Goal: Information Seeking & Learning: Learn about a topic

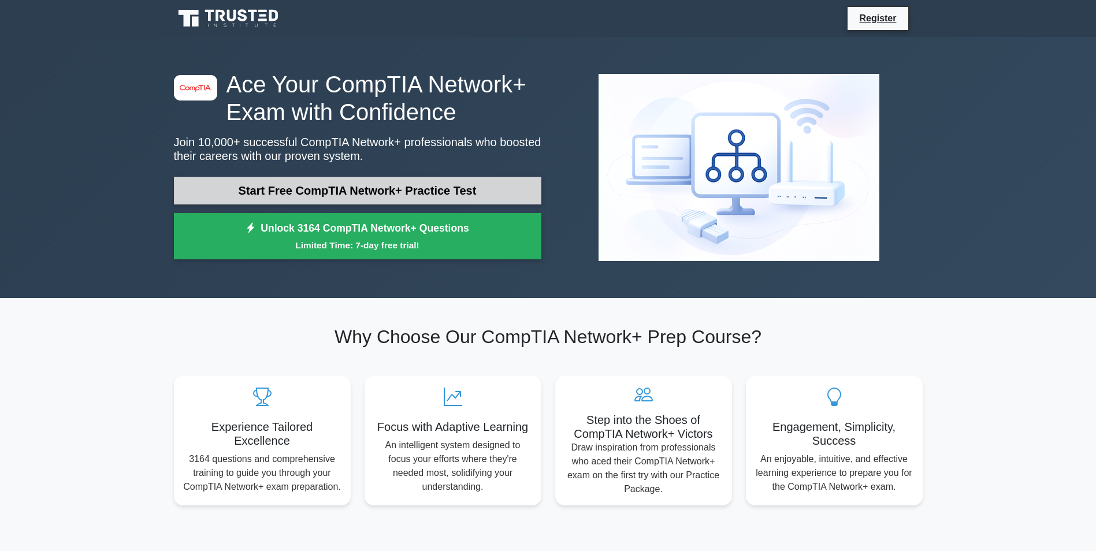
click at [422, 198] on link "Start Free CompTIA Network+ Practice Test" at bounding box center [357, 191] width 367 height 28
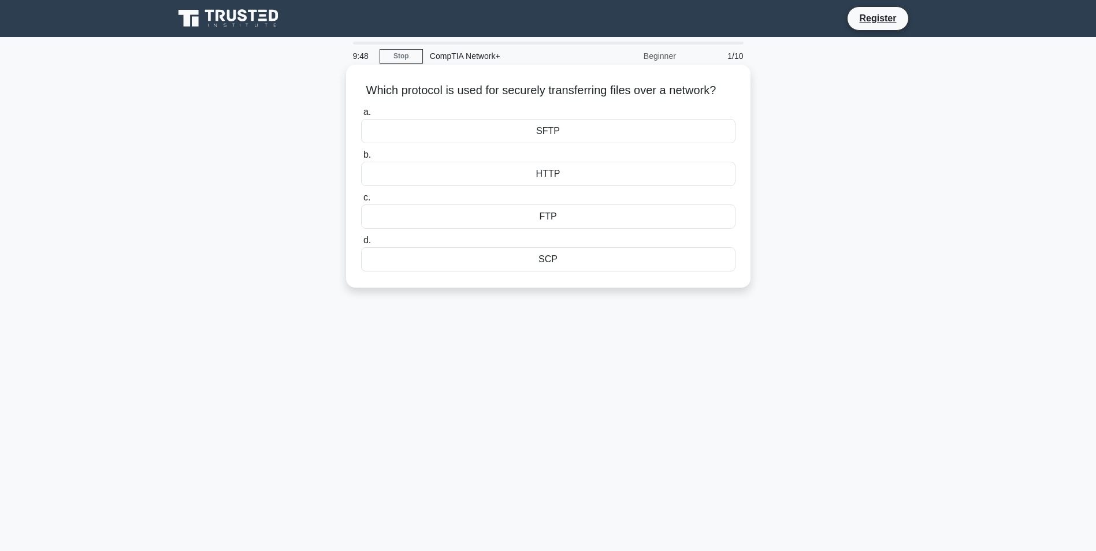
click at [504, 186] on div "HTTP" at bounding box center [548, 174] width 374 height 24
click at [361, 159] on input "b. HTTP" at bounding box center [361, 155] width 0 height 8
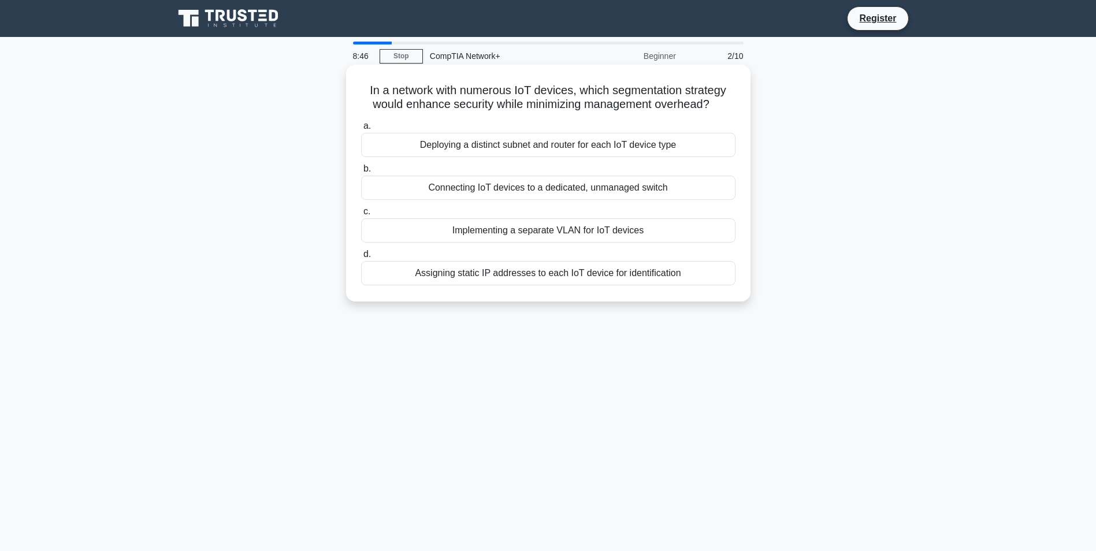
click at [586, 234] on div "Implementing a separate VLAN for IoT devices" at bounding box center [548, 230] width 374 height 24
click at [361, 215] on input "c. Implementing a separate VLAN for IoT devices" at bounding box center [361, 212] width 0 height 8
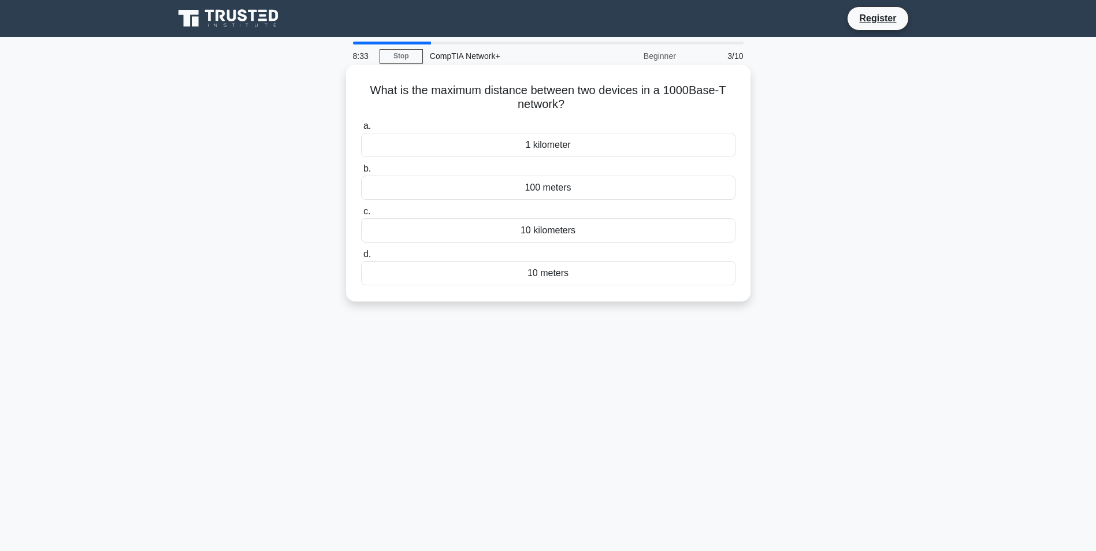
click at [551, 151] on div "1 kilometer" at bounding box center [548, 145] width 374 height 24
click at [361, 130] on input "a. 1 kilometer" at bounding box center [361, 126] width 0 height 8
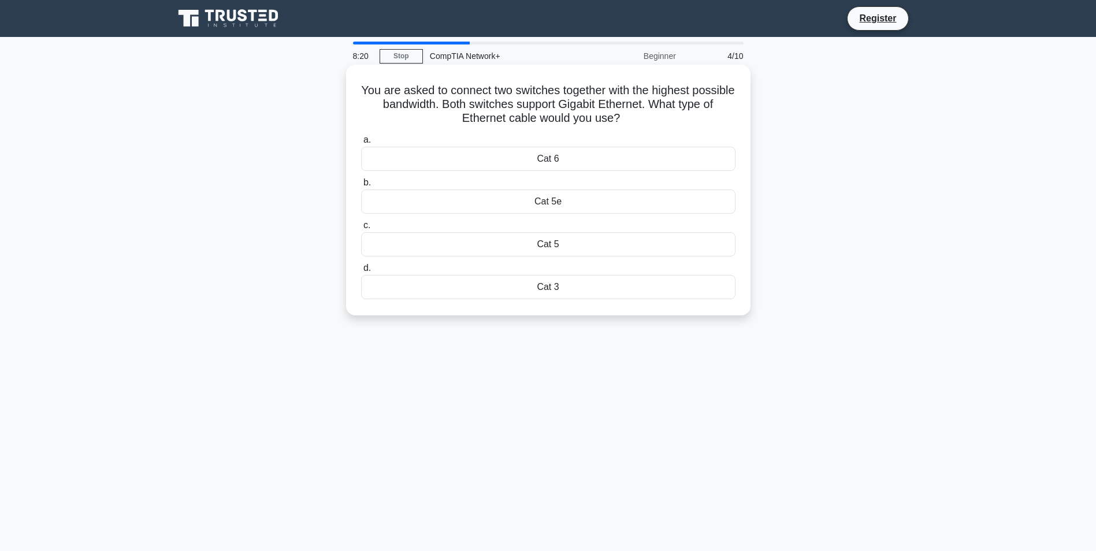
click at [588, 162] on div "Cat 6" at bounding box center [548, 159] width 374 height 24
click at [361, 144] on input "a. Cat 6" at bounding box center [361, 140] width 0 height 8
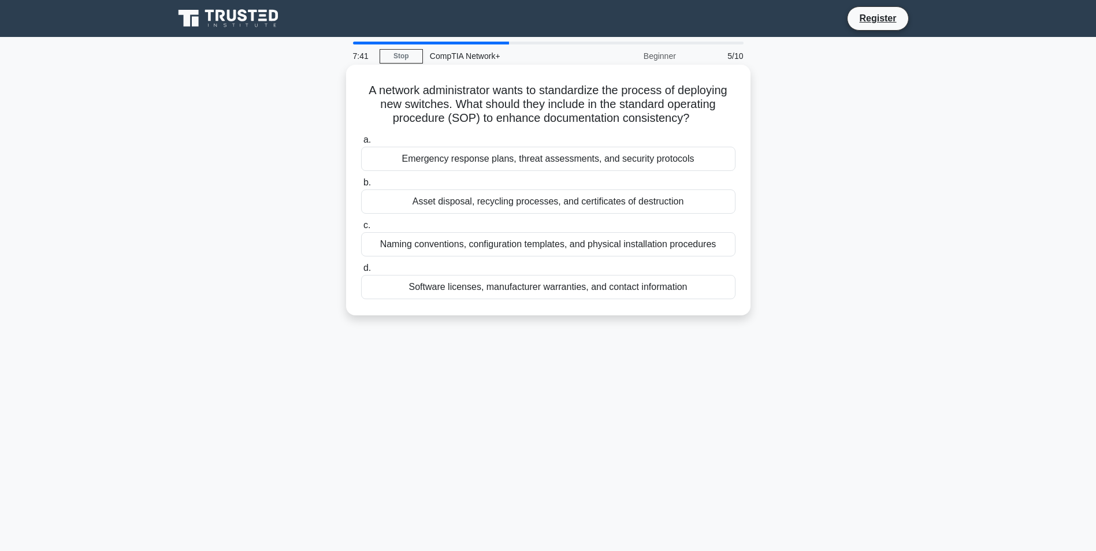
click at [603, 247] on div "Naming conventions, configuration templates, and physical installation procedur…" at bounding box center [548, 244] width 374 height 24
click at [361, 229] on input "c. Naming conventions, configuration templates, and physical installation proce…" at bounding box center [361, 226] width 0 height 8
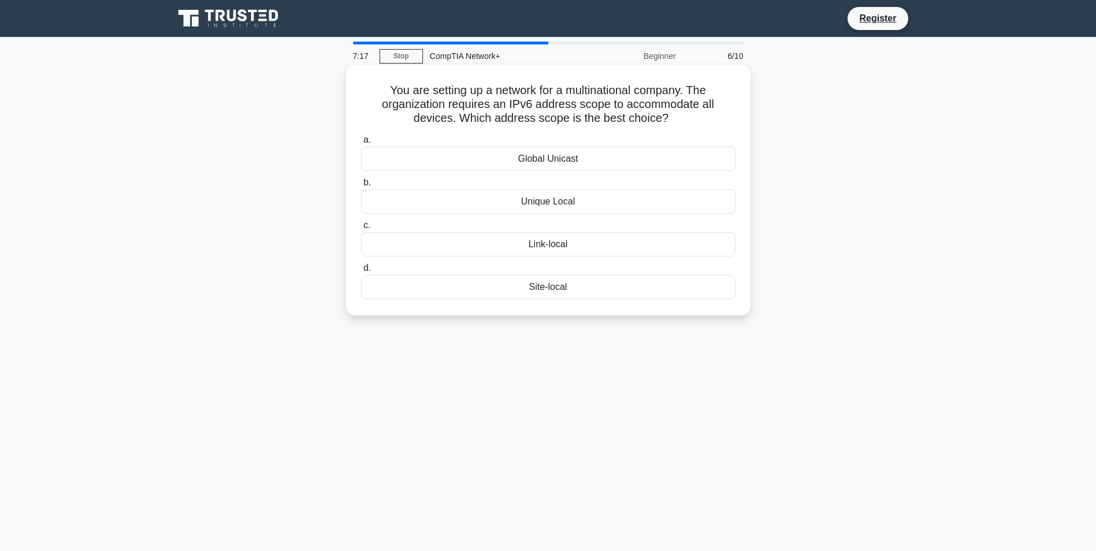
click at [583, 163] on div "Global Unicast" at bounding box center [548, 159] width 374 height 24
click at [361, 144] on input "a. Global Unicast" at bounding box center [361, 140] width 0 height 8
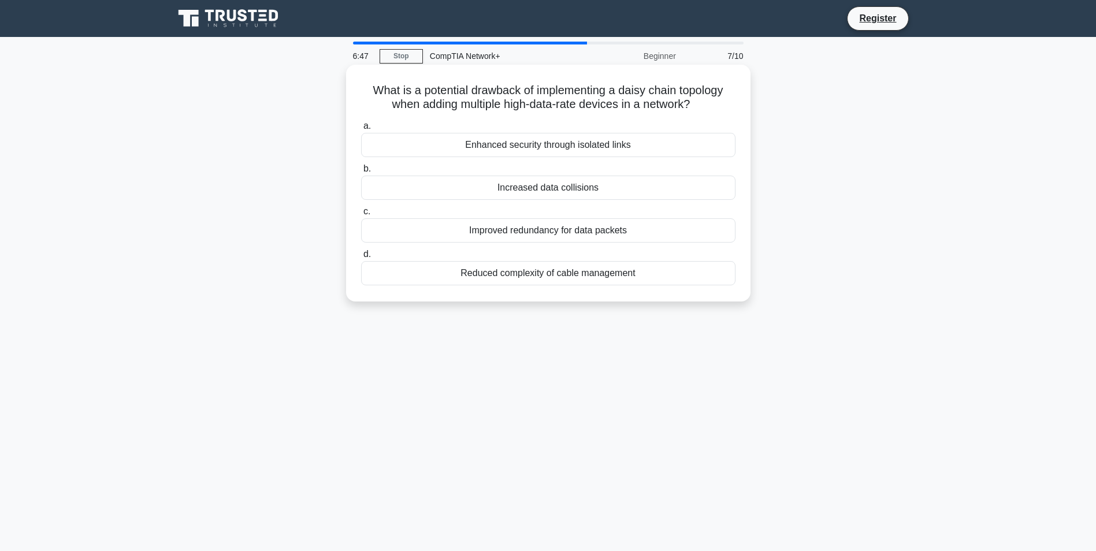
click at [609, 193] on div "Increased data collisions" at bounding box center [548, 188] width 374 height 24
click at [361, 173] on input "b. Increased data collisions" at bounding box center [361, 169] width 0 height 8
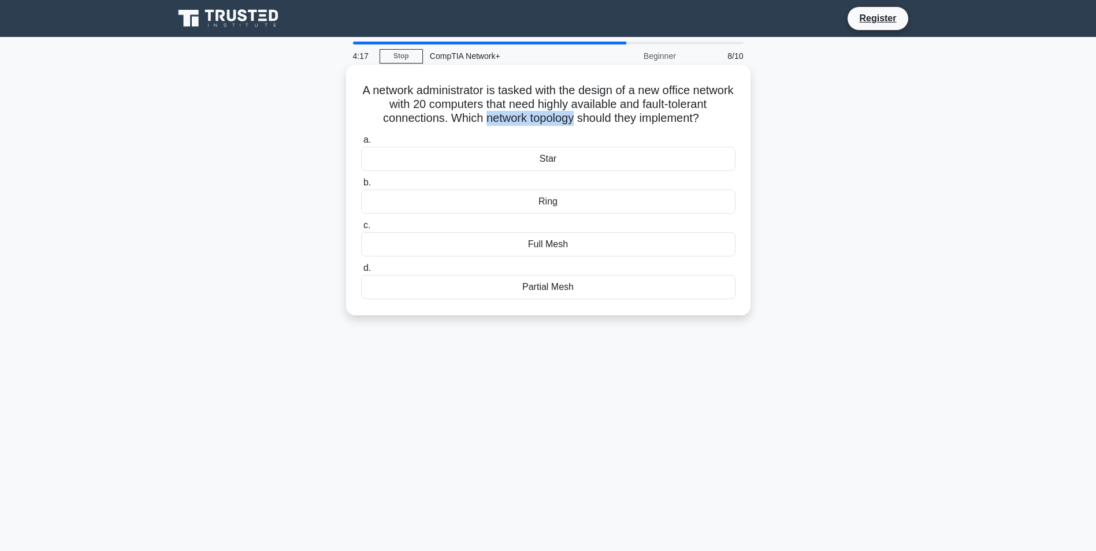
drag, startPoint x: 512, startPoint y: 120, endPoint x: 604, endPoint y: 122, distance: 92.4
click at [604, 122] on h5 "A network administrator is tasked with the design of a new office network with …" at bounding box center [548, 104] width 377 height 43
copy h5 "network topology"
click at [539, 167] on div "Star" at bounding box center [548, 159] width 374 height 24
click at [361, 144] on input "a. Star" at bounding box center [361, 140] width 0 height 8
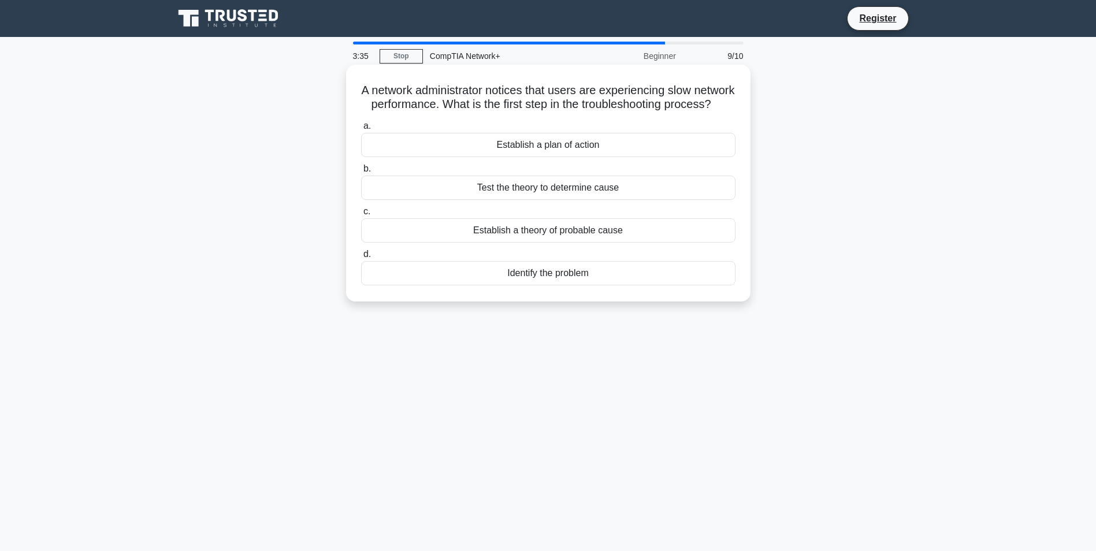
click at [591, 243] on div "Establish a theory of probable cause" at bounding box center [548, 230] width 374 height 24
click at [361, 215] on input "c. Establish a theory of probable cause" at bounding box center [361, 212] width 0 height 8
click at [564, 157] on div "VLAN" at bounding box center [548, 145] width 374 height 24
click at [361, 130] on input "a. VLAN" at bounding box center [361, 126] width 0 height 8
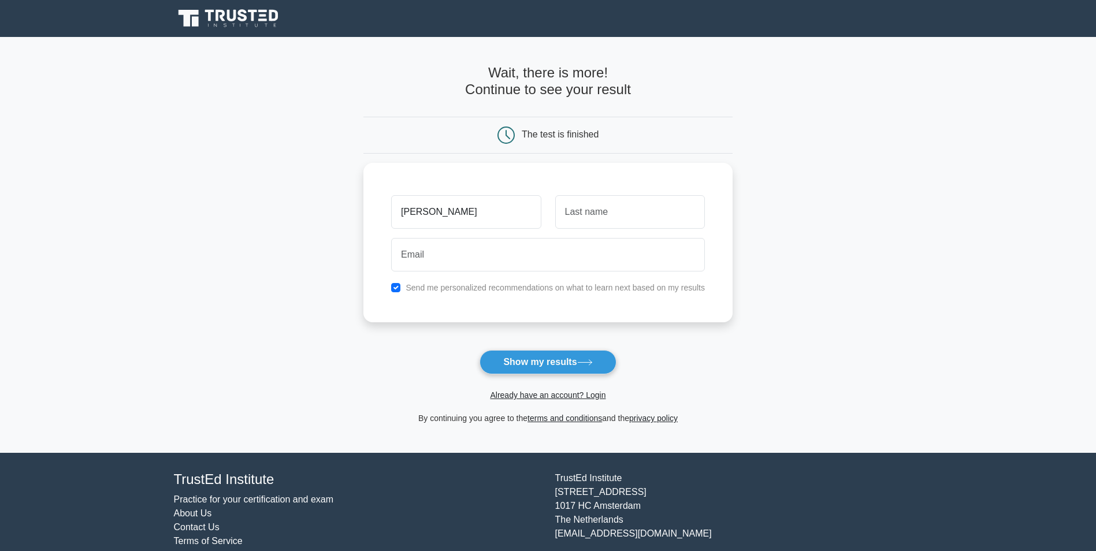
type input "Aleksandar"
type input "b"
type input "Boskovic"
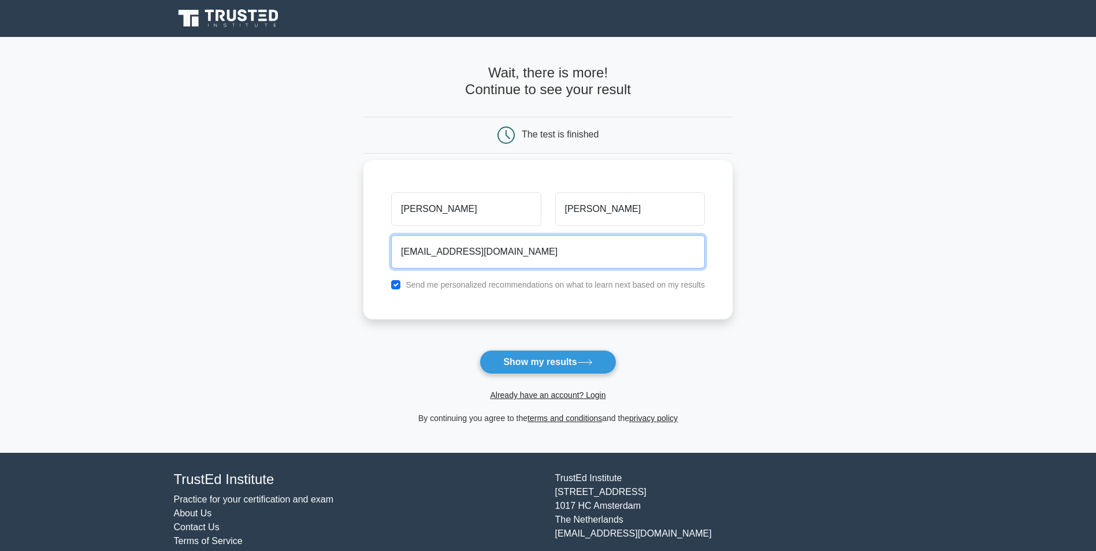
type input "sasaboskovic77@live.com"
click at [394, 280] on input "checkbox" at bounding box center [395, 284] width 9 height 9
checkbox input "false"
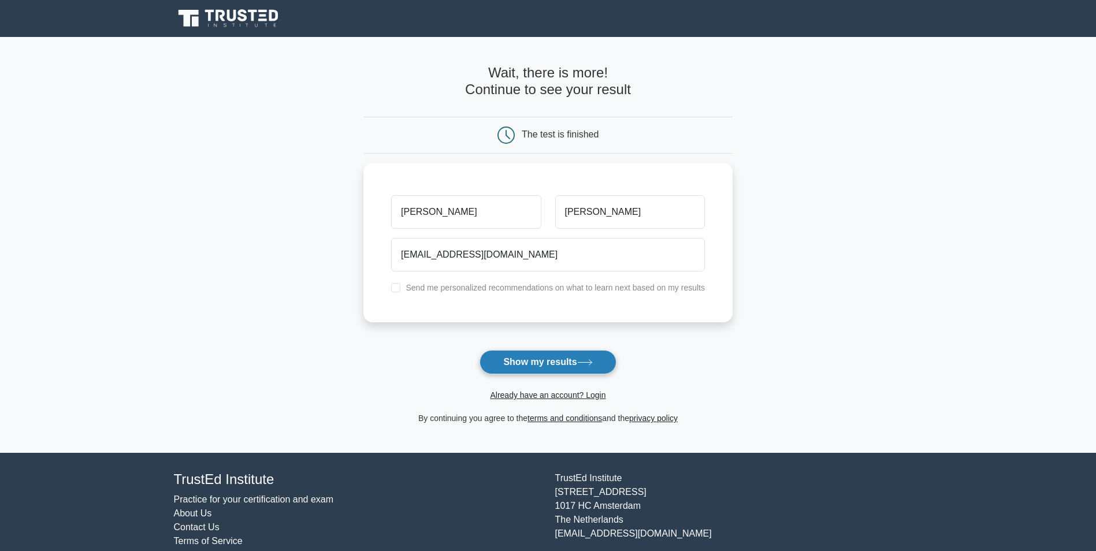
click at [541, 360] on button "Show my results" at bounding box center [547, 362] width 136 height 24
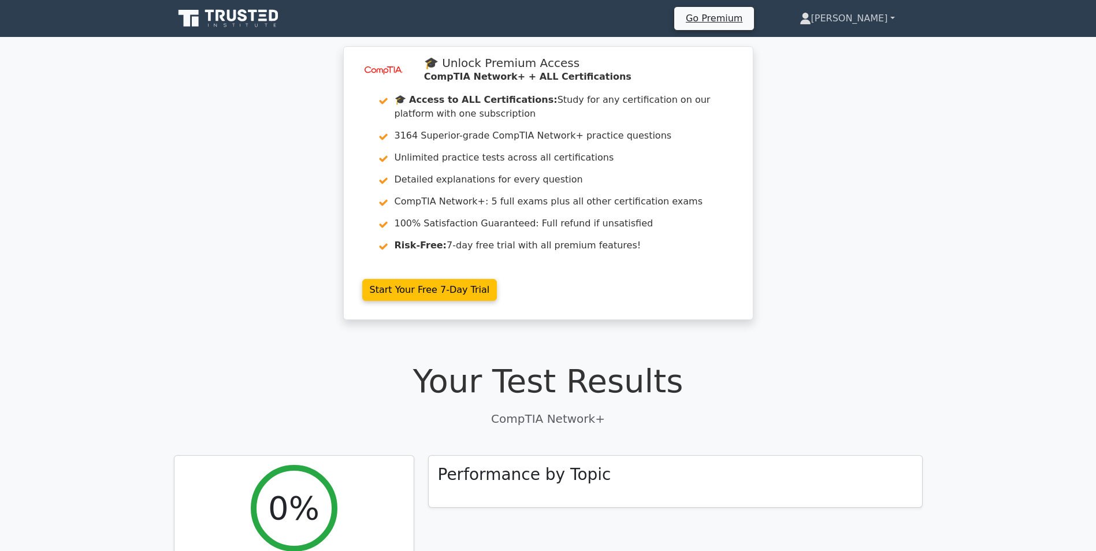
click at [844, 18] on link "[PERSON_NAME]" at bounding box center [847, 18] width 151 height 23
click at [235, 16] on icon at bounding box center [231, 16] width 9 height 12
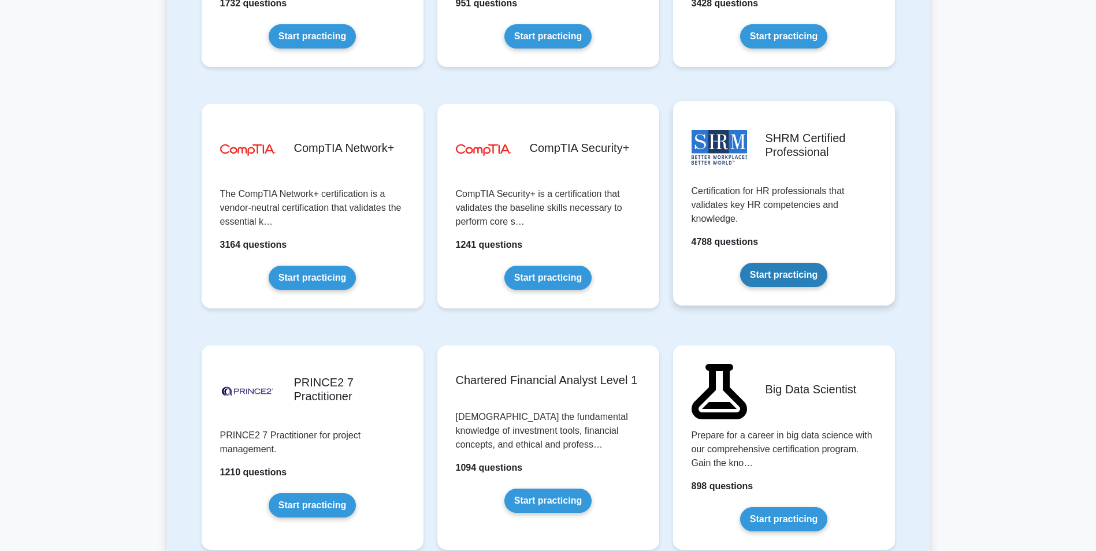
scroll to position [2079, 0]
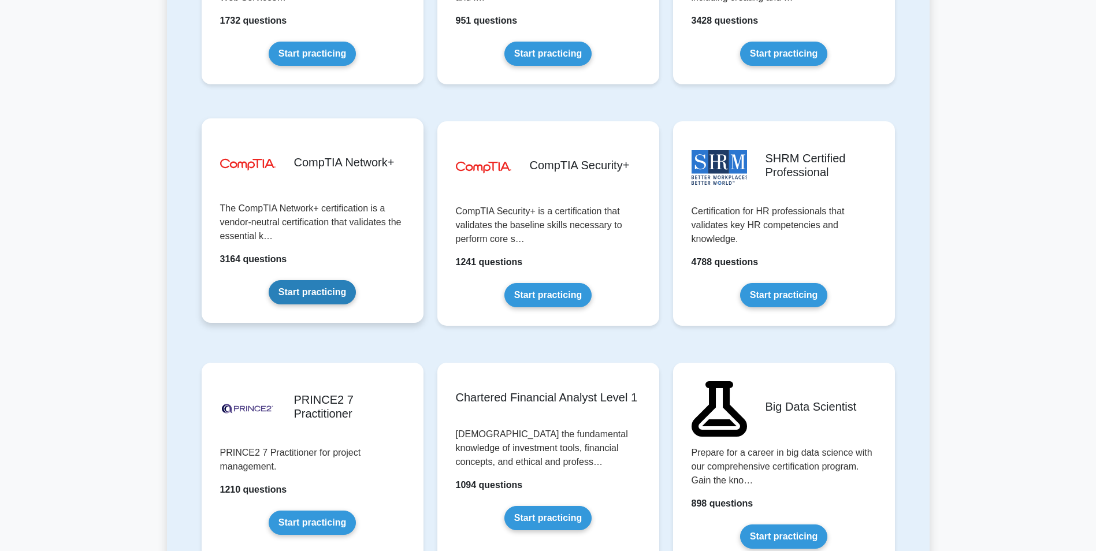
click at [304, 304] on link "Start practicing" at bounding box center [312, 292] width 87 height 24
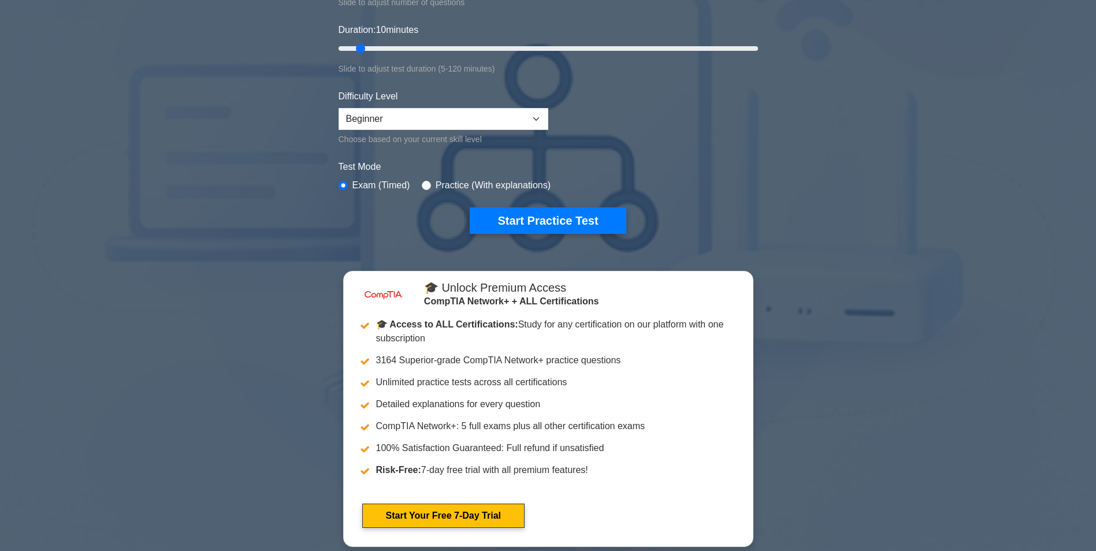
scroll to position [231, 0]
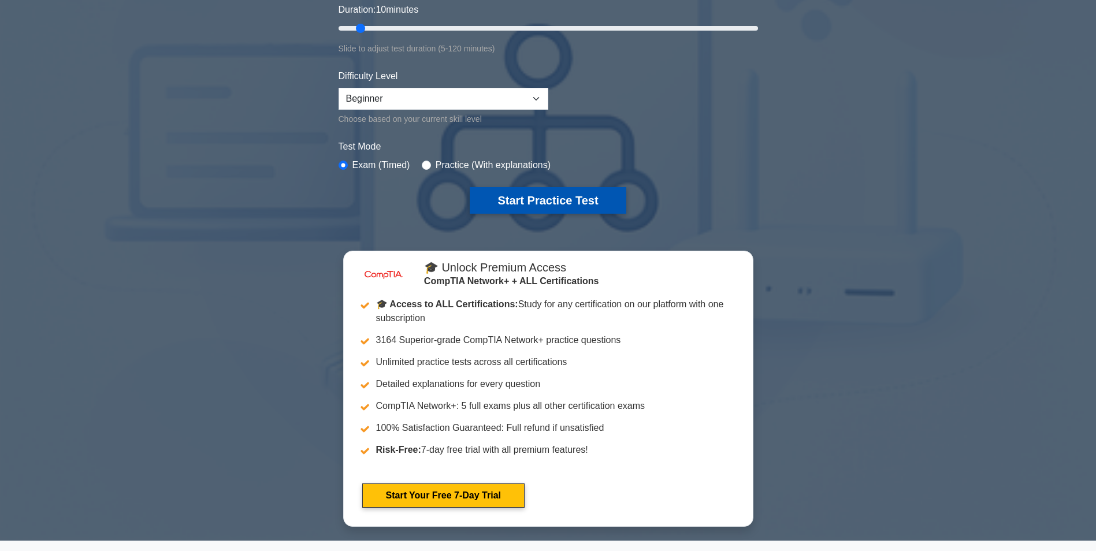
click at [517, 200] on button "Start Practice Test" at bounding box center [548, 200] width 156 height 27
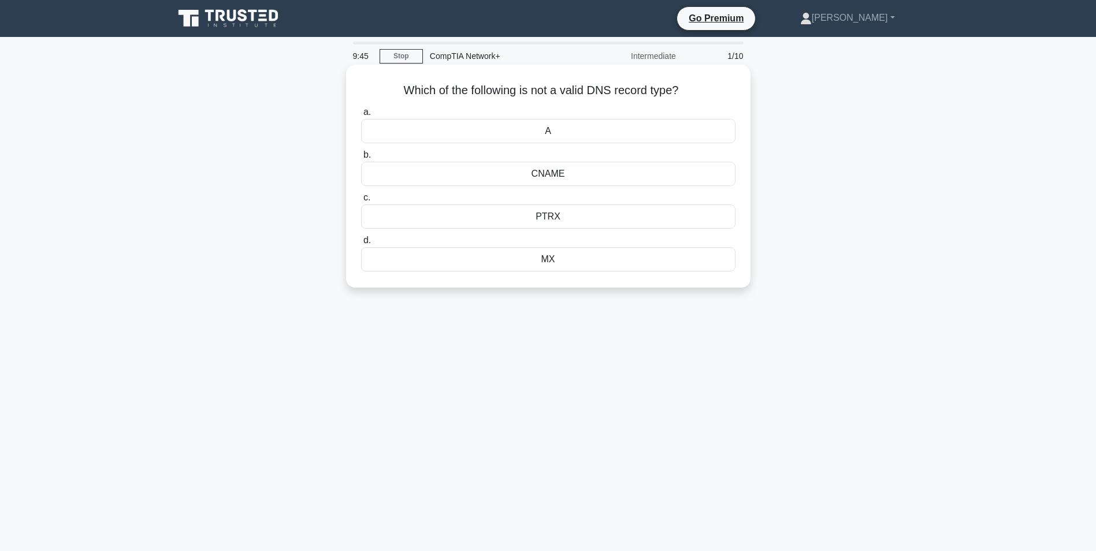
click at [547, 133] on div "A" at bounding box center [548, 131] width 374 height 24
click at [361, 116] on input "a. A" at bounding box center [361, 113] width 0 height 8
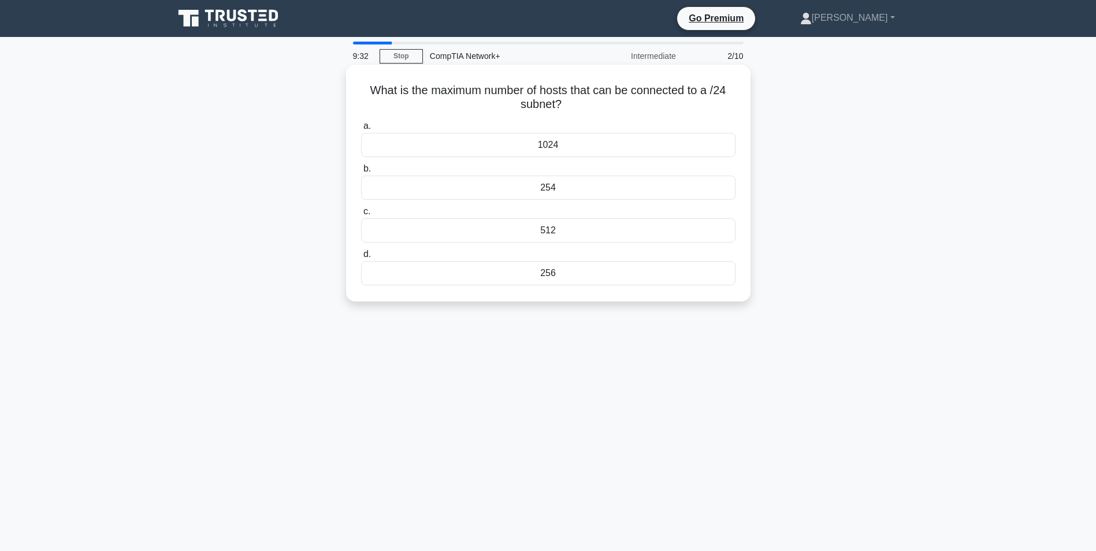
click at [567, 189] on div "254" at bounding box center [548, 188] width 374 height 24
click at [361, 173] on input "b. 254" at bounding box center [361, 169] width 0 height 8
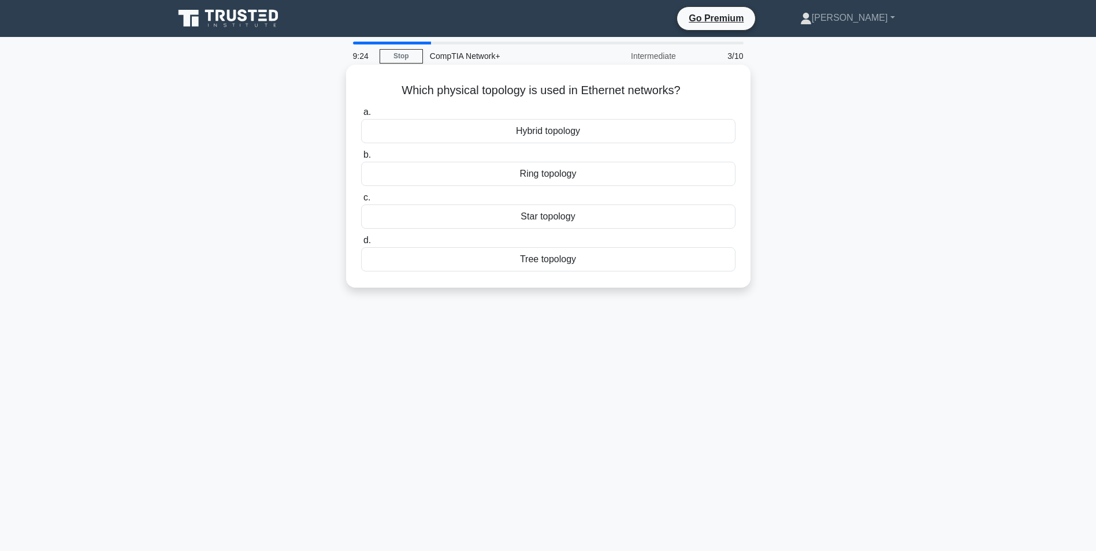
click at [576, 218] on div "Star topology" at bounding box center [548, 216] width 374 height 24
click at [361, 202] on input "c. Star topology" at bounding box center [361, 198] width 0 height 8
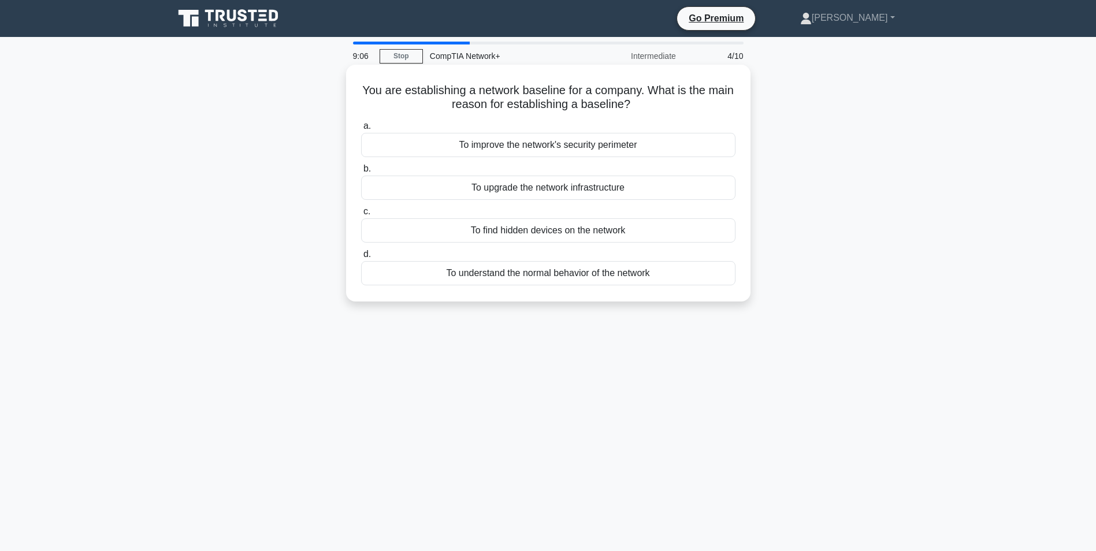
click at [691, 282] on div "To understand the normal behavior of the network" at bounding box center [548, 273] width 374 height 24
click at [361, 258] on input "d. To understand the normal behavior of the network" at bounding box center [361, 255] width 0 height 8
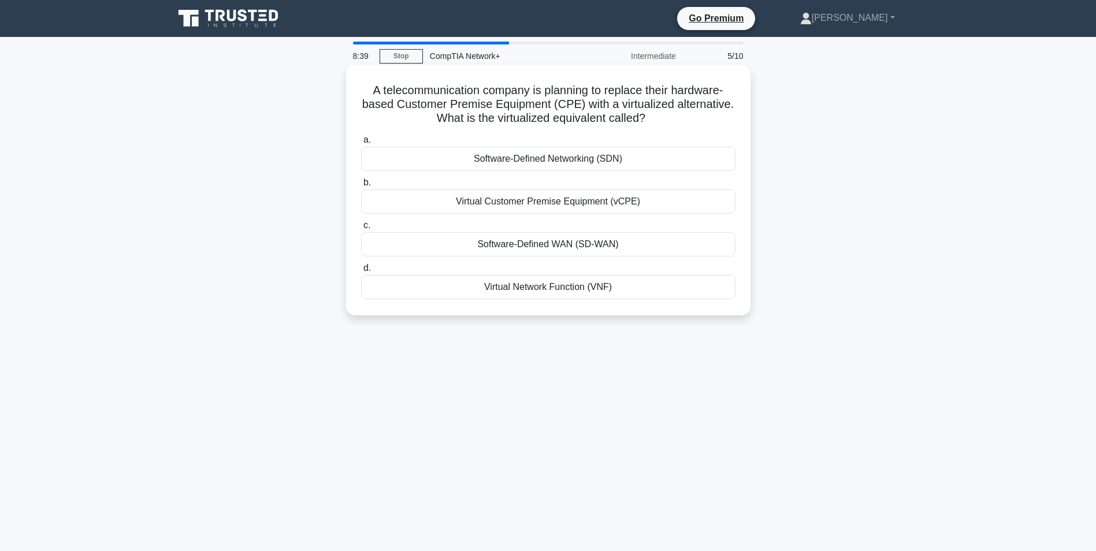
click at [658, 205] on div "Virtual Customer Premise Equipment (vCPE)" at bounding box center [548, 201] width 374 height 24
click at [361, 187] on input "b. Virtual Customer Premise Equipment (vCPE)" at bounding box center [361, 183] width 0 height 8
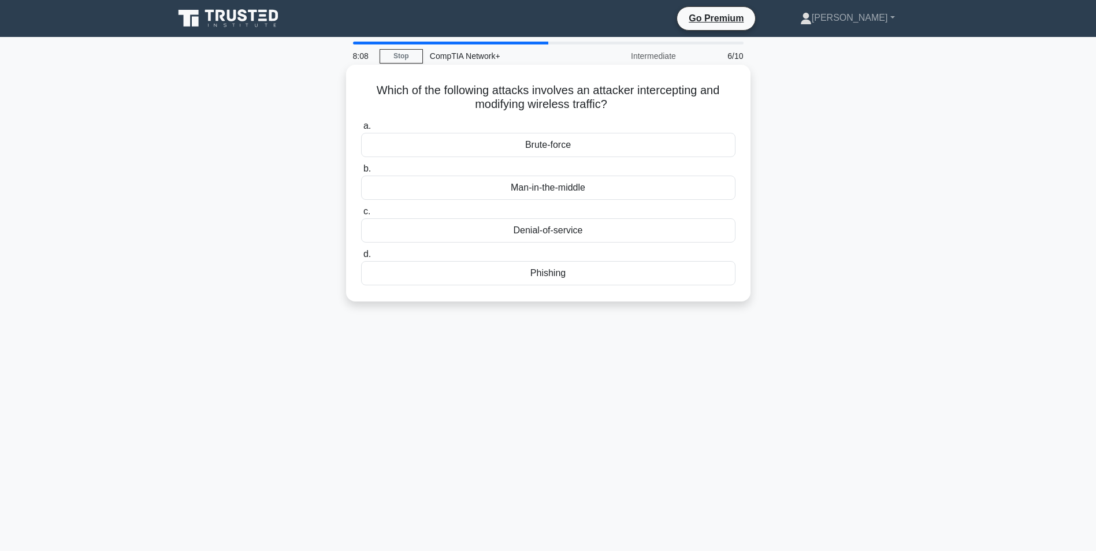
click at [655, 192] on div "Man-in-the-middle" at bounding box center [548, 188] width 374 height 24
click at [361, 173] on input "b. Man-in-the-middle" at bounding box center [361, 169] width 0 height 8
click at [631, 273] on div "Replace hubs with switches" at bounding box center [548, 273] width 374 height 24
click at [361, 258] on input "d. Replace hubs with switches" at bounding box center [361, 255] width 0 height 8
click at [711, 193] on div "VPN concentrator" at bounding box center [548, 188] width 374 height 24
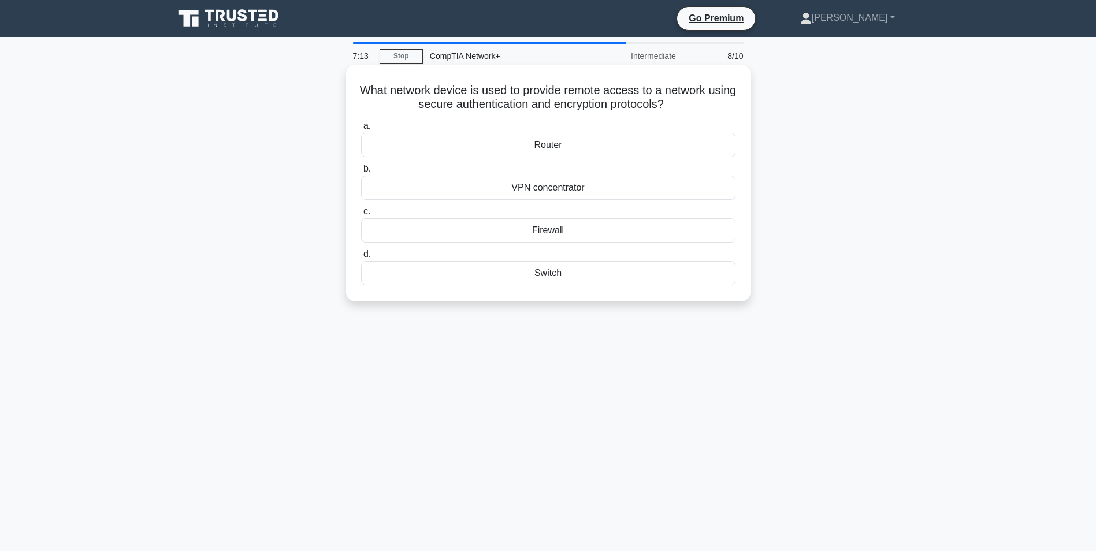
click at [361, 173] on input "b. VPN concentrator" at bounding box center [361, 169] width 0 height 8
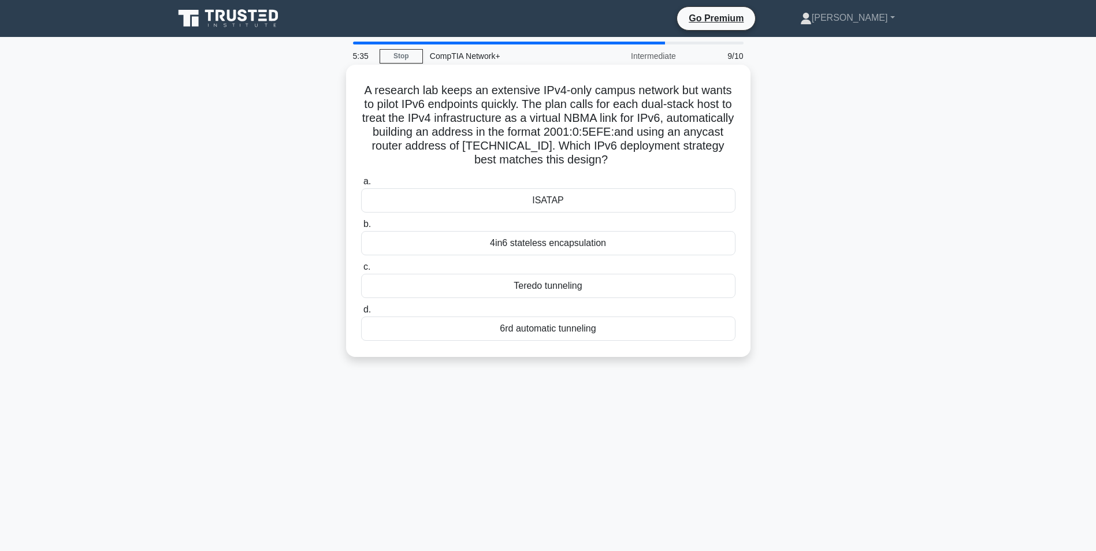
click at [679, 245] on div "4in6 stateless encapsulation" at bounding box center [548, 243] width 374 height 24
click at [361, 228] on input "b. 4in6 stateless encapsulation" at bounding box center [361, 225] width 0 height 8
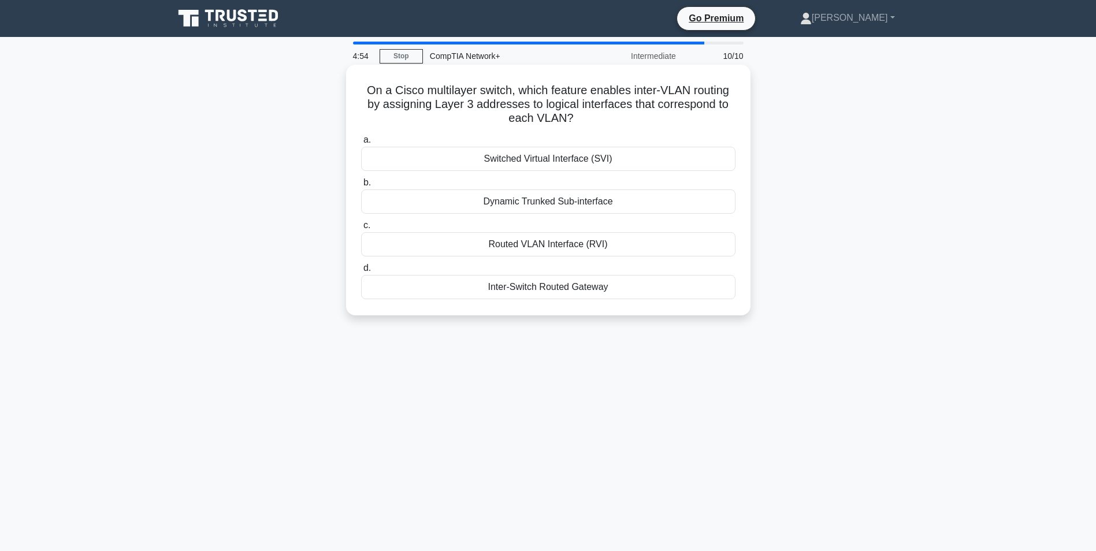
click at [633, 290] on div "Inter-Switch Routed Gateway" at bounding box center [548, 287] width 374 height 24
click at [361, 272] on input "d. Inter-Switch Routed Gateway" at bounding box center [361, 268] width 0 height 8
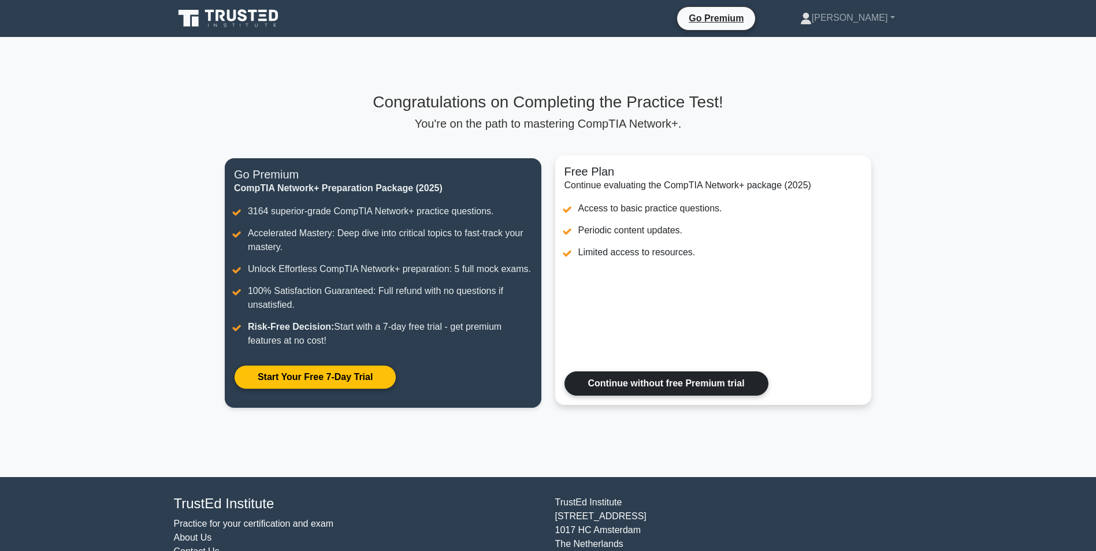
click at [725, 382] on link "Continue without free Premium trial" at bounding box center [666, 383] width 204 height 24
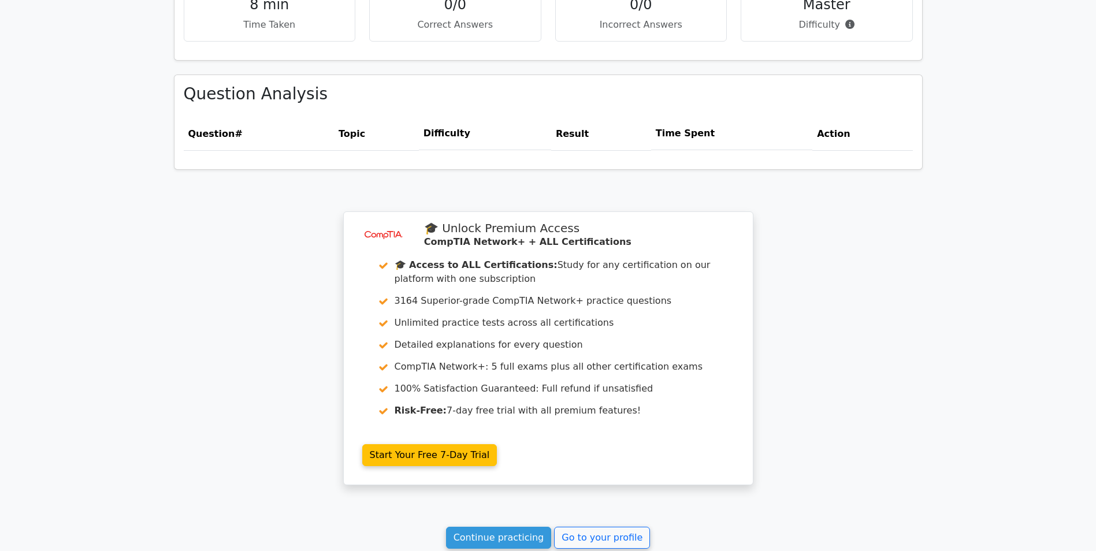
scroll to position [893, 0]
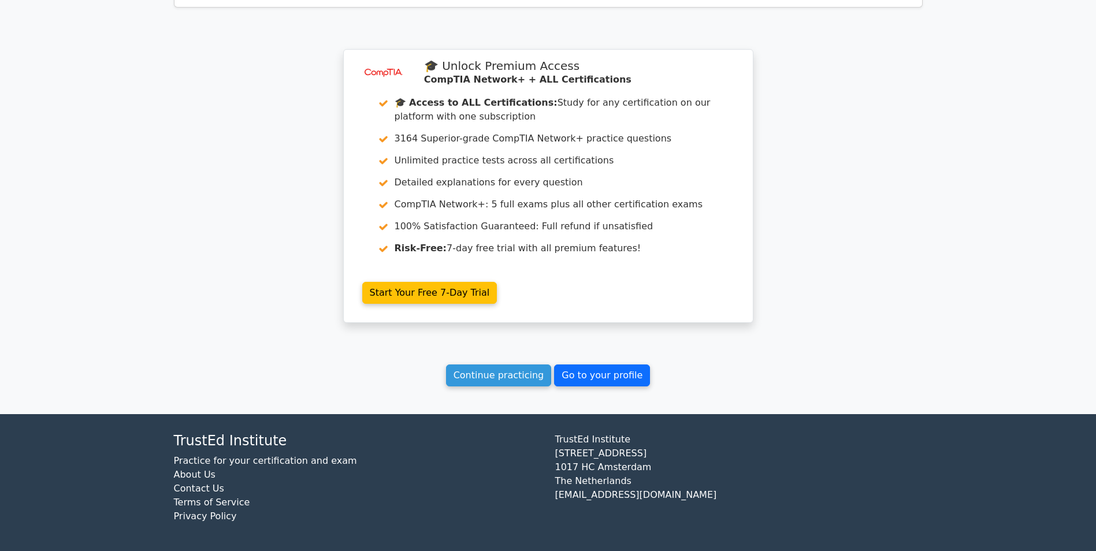
click at [632, 378] on link "Go to your profile" at bounding box center [602, 375] width 96 height 22
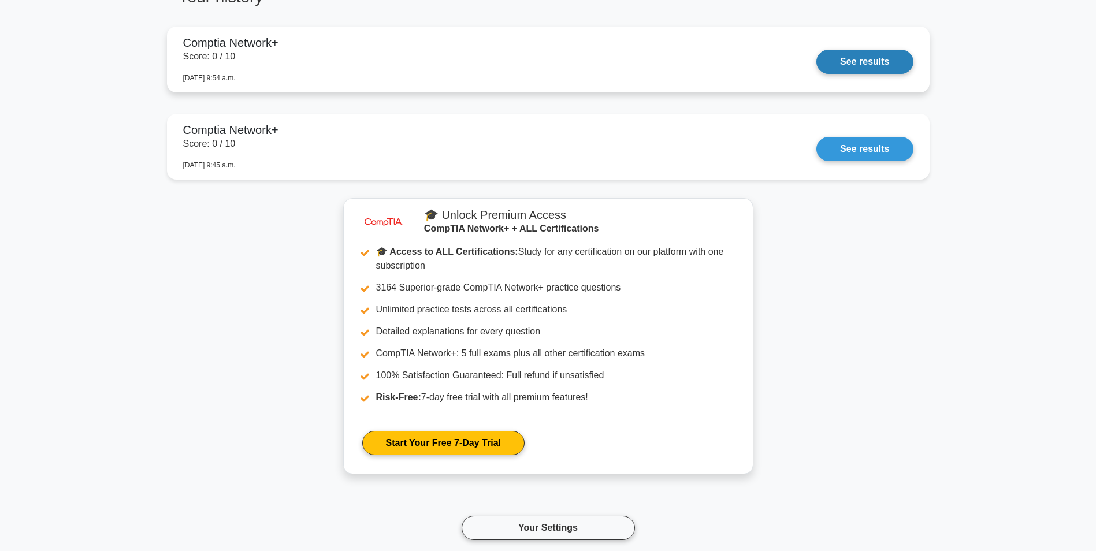
scroll to position [866, 0]
click at [877, 59] on link "See results" at bounding box center [864, 61] width 96 height 24
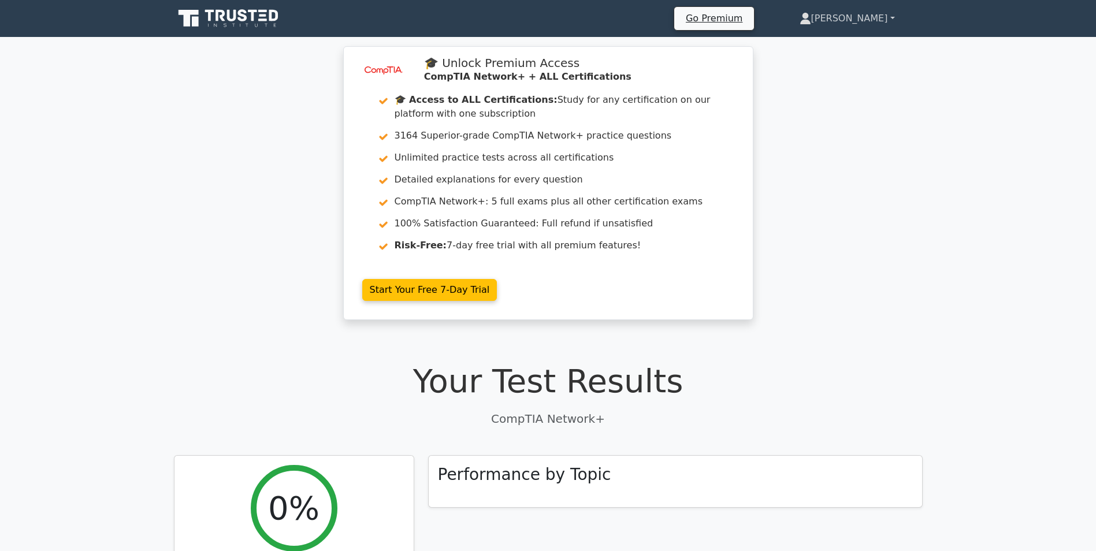
click at [864, 18] on link "[PERSON_NAME]" at bounding box center [847, 18] width 151 height 23
